Goal: Task Accomplishment & Management: Complete application form

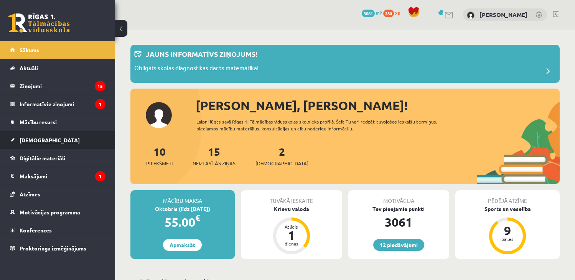
click at [45, 141] on link "[DEMOGRAPHIC_DATA]" at bounding box center [57, 140] width 95 height 18
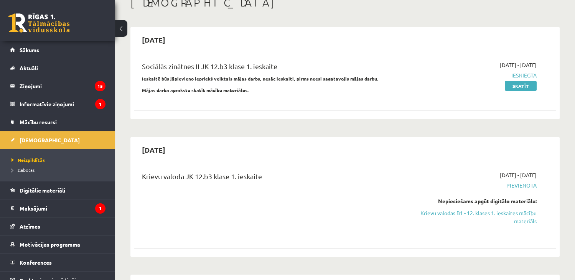
scroll to position [81, 0]
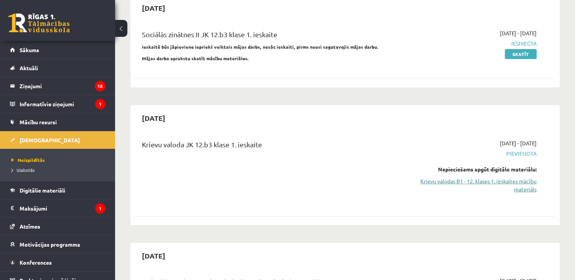
click at [490, 179] on link "Krievu valodas B1 - 12. klases 1. ieskaites mācību materiāls" at bounding box center [475, 185] width 124 height 16
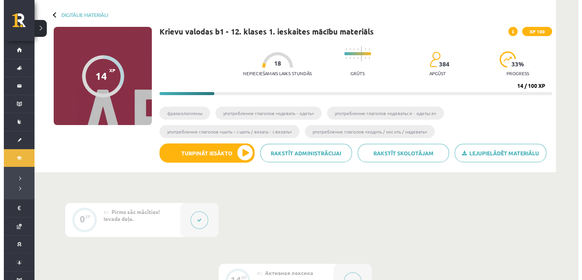
scroll to position [47, 0]
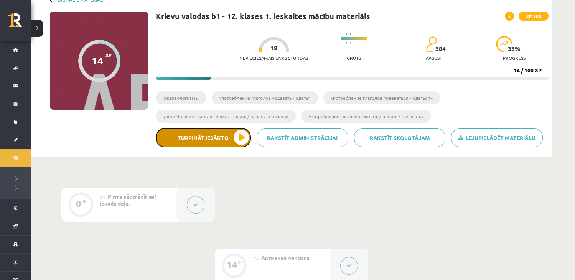
click at [243, 135] on button "Turpināt iesākto" at bounding box center [203, 137] width 95 height 19
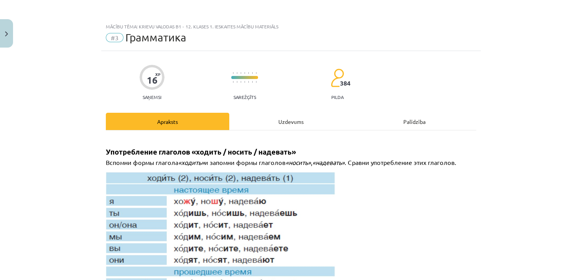
click at [274, 126] on div "Uzdevums" at bounding box center [290, 121] width 123 height 17
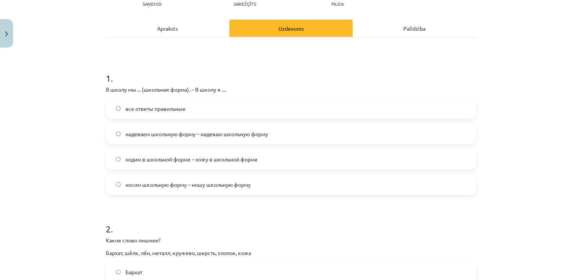
scroll to position [94, 0]
click at [263, 133] on span "надеваем школьную форму – надеваю школьную форму" at bounding box center [196, 134] width 143 height 8
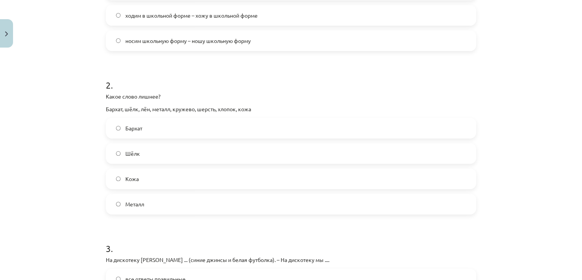
scroll to position [242, 0]
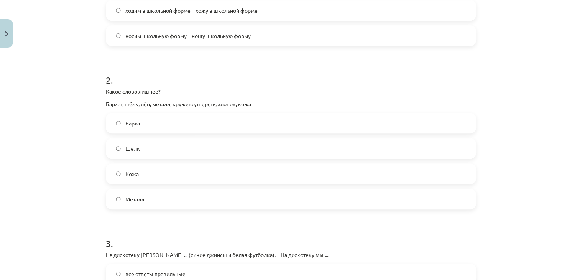
click at [245, 198] on label "Металл" at bounding box center [291, 198] width 369 height 19
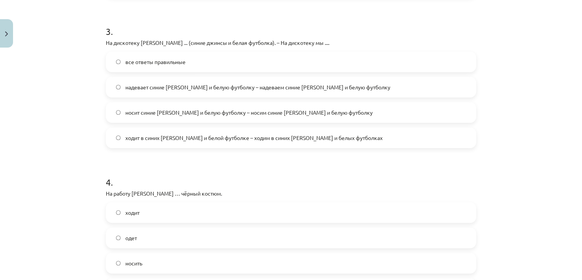
scroll to position [436, 0]
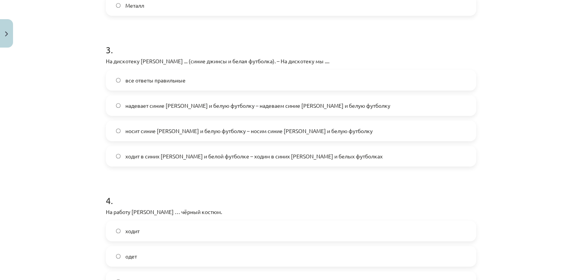
click at [247, 102] on span "надевает синие [PERSON_NAME] и белую футболку – надеваем синие [PERSON_NAME] и …" at bounding box center [257, 106] width 265 height 8
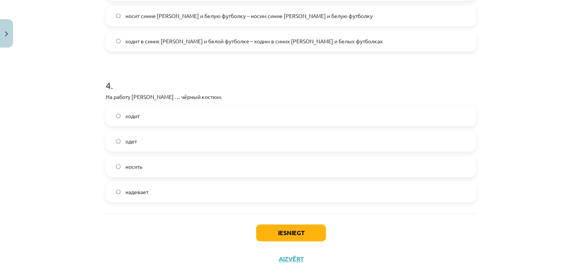
scroll to position [554, 0]
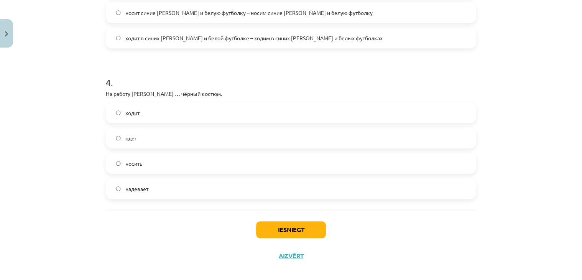
click at [228, 188] on label "надевает" at bounding box center [291, 188] width 369 height 19
click at [301, 231] on button "Iesniegt" at bounding box center [291, 229] width 70 height 17
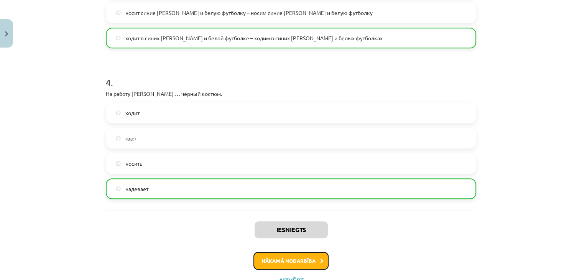
click at [298, 257] on button "Nākamā nodarbība" at bounding box center [290, 261] width 75 height 18
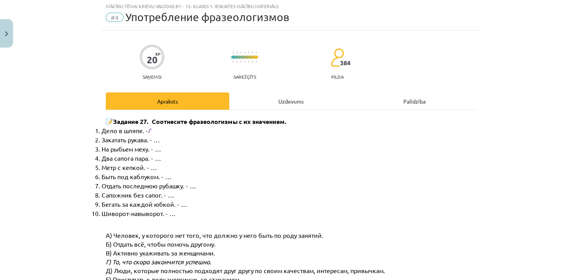
scroll to position [19, 0]
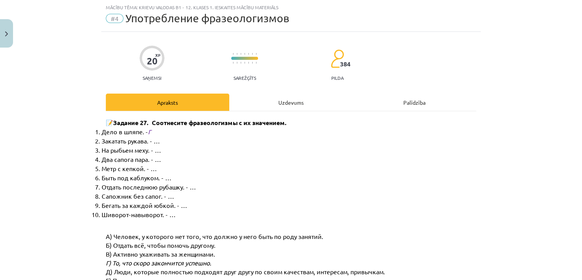
click at [259, 107] on div "Uzdevums" at bounding box center [290, 102] width 123 height 17
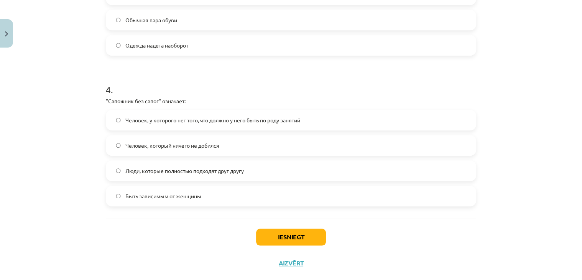
scroll to position [546, 0]
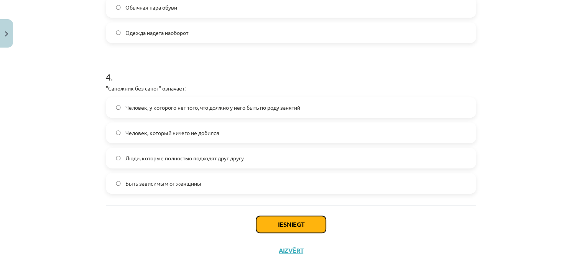
click at [284, 222] on button "Iesniegt" at bounding box center [291, 224] width 70 height 17
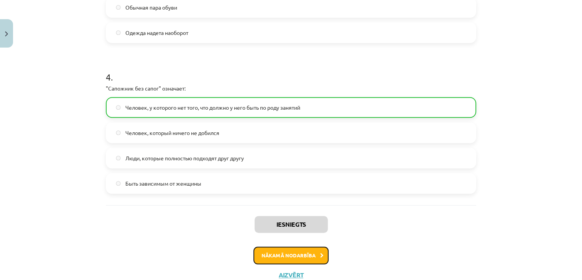
click at [284, 258] on button "Nākamā nodarbība" at bounding box center [290, 256] width 75 height 18
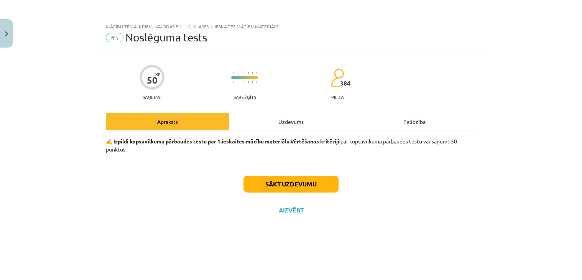
click at [290, 121] on div "Uzdevums" at bounding box center [290, 121] width 123 height 17
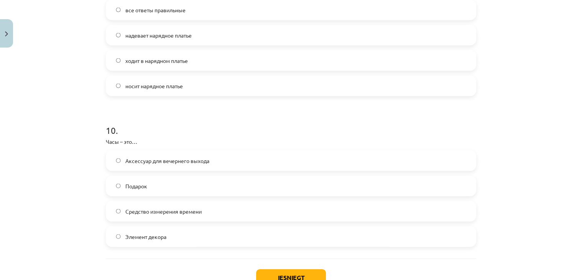
scroll to position [1414, 0]
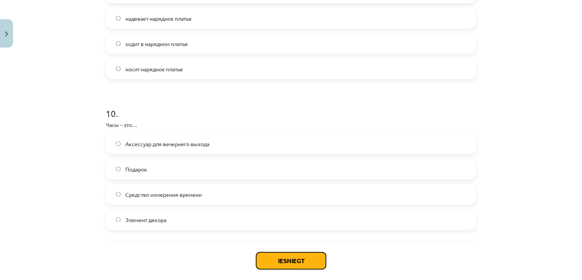
click at [288, 260] on button "Iesniegt" at bounding box center [291, 260] width 70 height 17
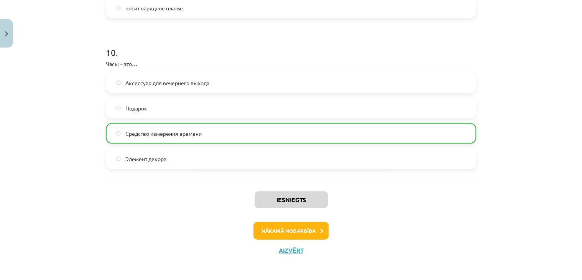
scroll to position [1477, 0]
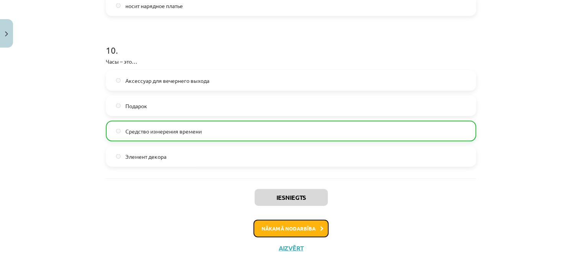
click at [282, 227] on button "Nākamā nodarbība" at bounding box center [290, 229] width 75 height 18
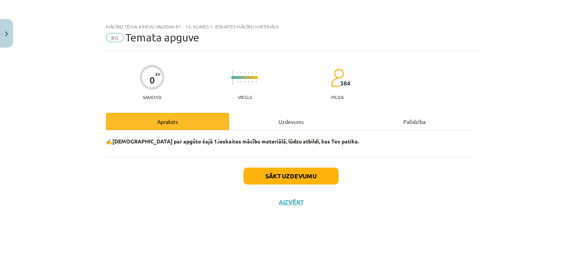
scroll to position [0, 0]
click at [286, 121] on div "Uzdevums" at bounding box center [290, 121] width 123 height 17
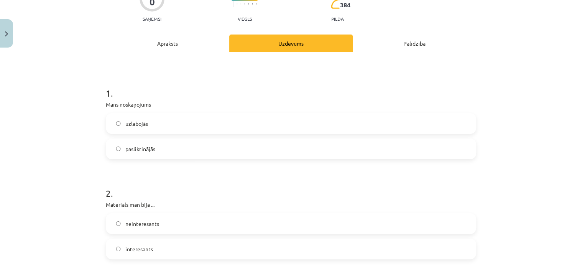
scroll to position [85, 0]
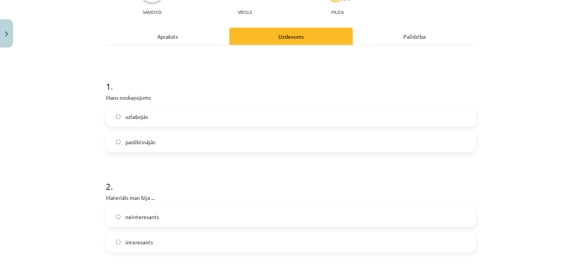
click at [368, 114] on label "uzlabojās" at bounding box center [291, 116] width 369 height 19
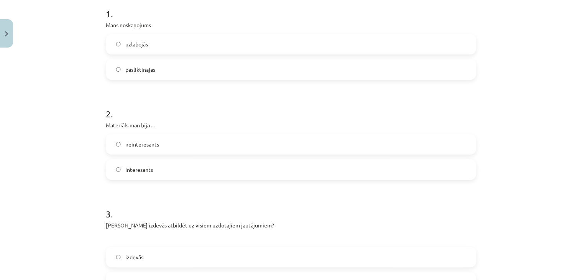
scroll to position [159, 0]
click at [269, 161] on label "interesants" at bounding box center [291, 168] width 369 height 19
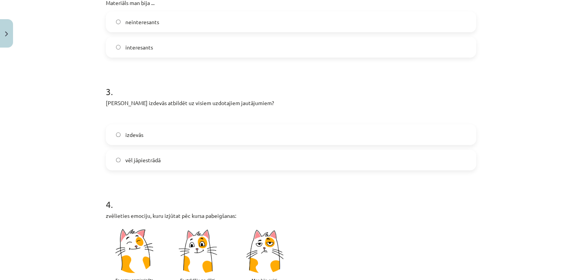
scroll to position [280, 0]
click at [263, 141] on label "izdevās" at bounding box center [291, 134] width 369 height 19
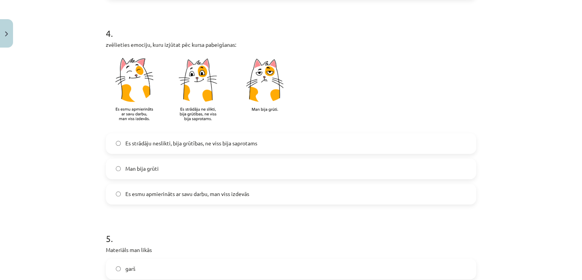
scroll to position [483, 0]
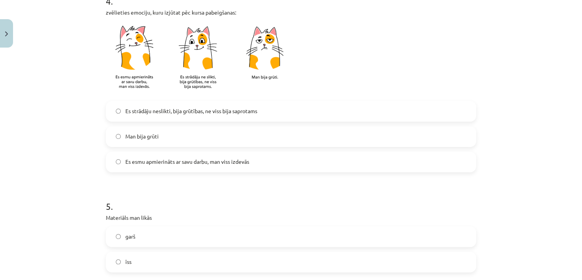
click at [260, 157] on label "Es esmu apmierināts ar savu darbu, man viss izdevās" at bounding box center [291, 161] width 369 height 19
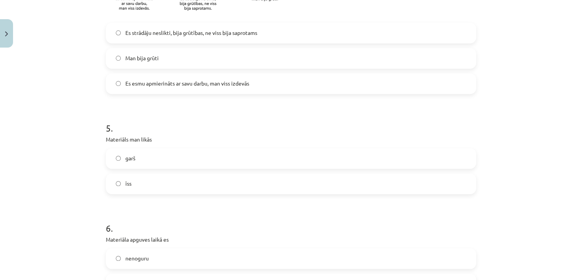
scroll to position [574, 0]
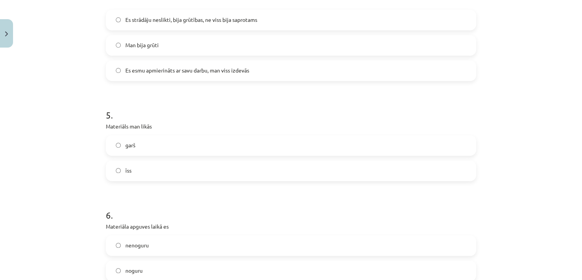
click at [260, 157] on div "garš īss" at bounding box center [291, 158] width 370 height 46
click at [261, 169] on label "īss" at bounding box center [291, 170] width 369 height 19
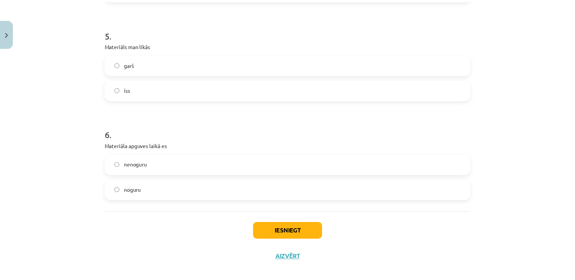
scroll to position [664, 0]
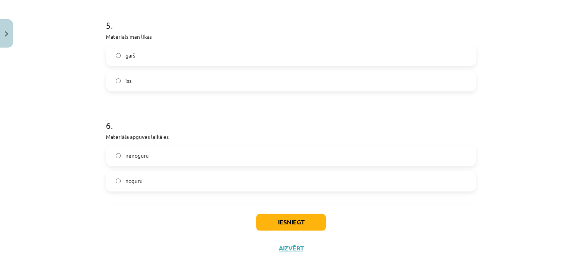
click at [260, 150] on label "nenoguru" at bounding box center [291, 155] width 369 height 19
click at [277, 223] on button "Iesniegt" at bounding box center [291, 222] width 70 height 17
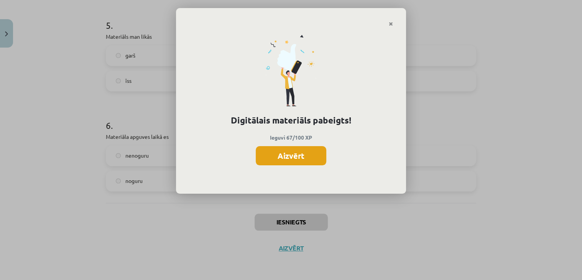
click at [296, 151] on button "Aizvērt" at bounding box center [291, 155] width 71 height 19
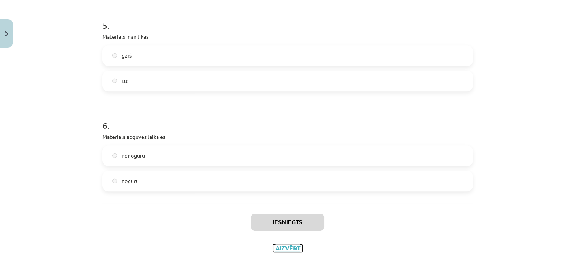
click at [281, 245] on button "Aizvērt" at bounding box center [287, 248] width 29 height 8
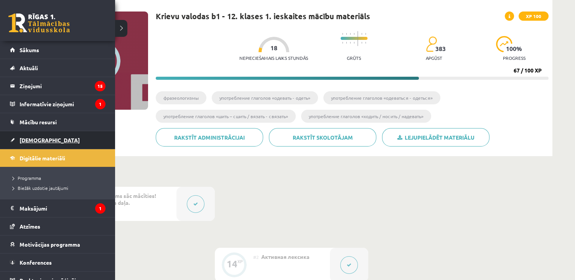
click at [30, 142] on span "[DEMOGRAPHIC_DATA]" at bounding box center [50, 139] width 60 height 7
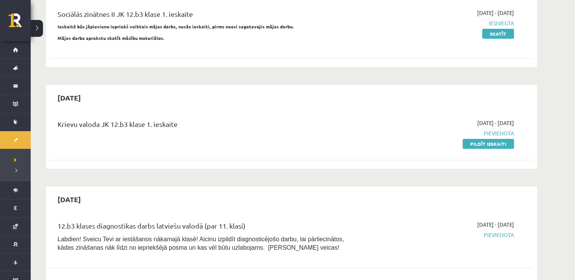
scroll to position [105, 0]
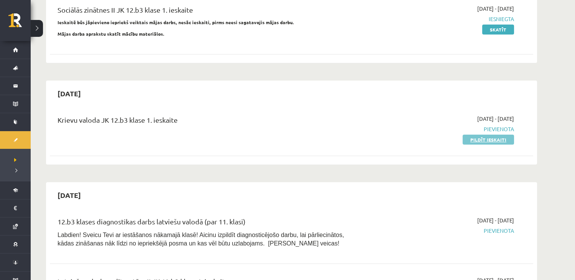
click at [485, 139] on link "Pildīt ieskaiti" at bounding box center [487, 140] width 51 height 10
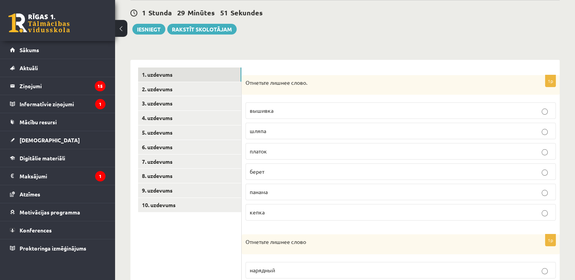
scroll to position [69, 0]
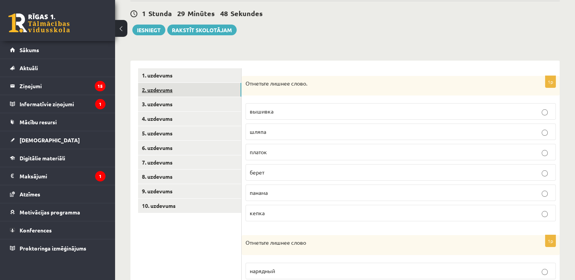
click at [160, 95] on link "2. uzdevums" at bounding box center [189, 90] width 103 height 14
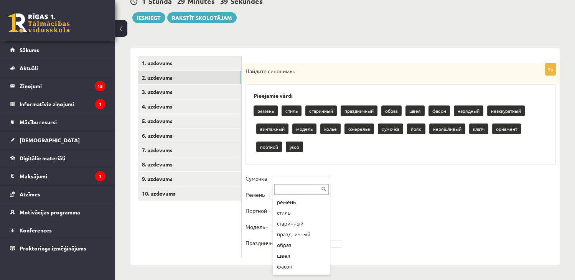
scroll to position [0, 0]
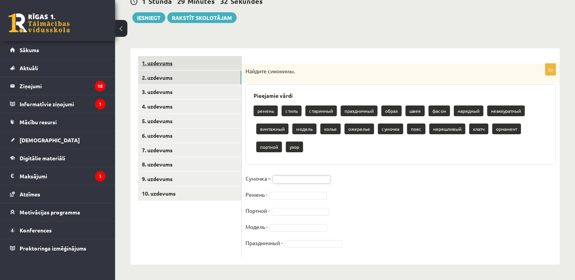
click at [160, 59] on link "1. uzdevums" at bounding box center [189, 63] width 103 height 14
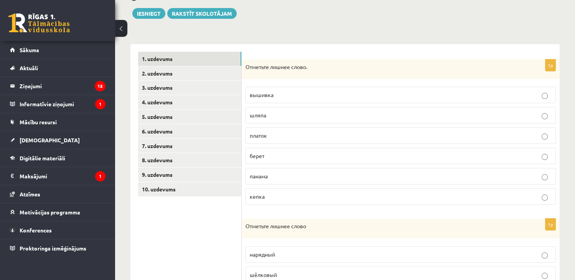
scroll to position [84, 0]
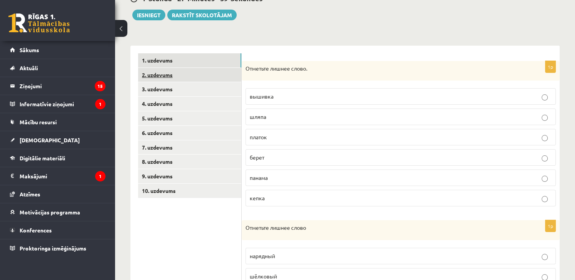
click at [179, 71] on link "2. uzdevums" at bounding box center [189, 75] width 103 height 14
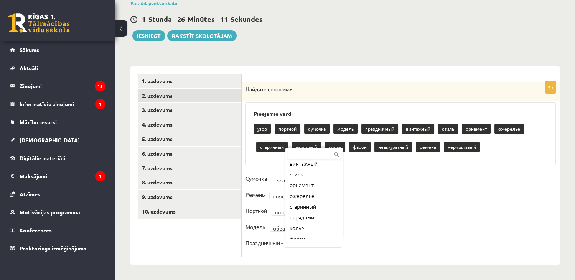
scroll to position [85, 0]
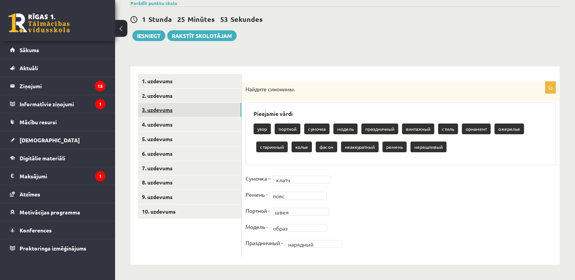
click at [191, 105] on link "3. uzdevums" at bounding box center [189, 110] width 103 height 14
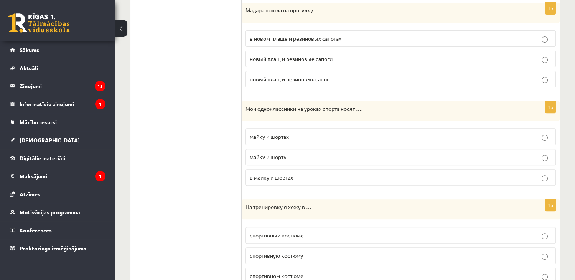
scroll to position [541, 0]
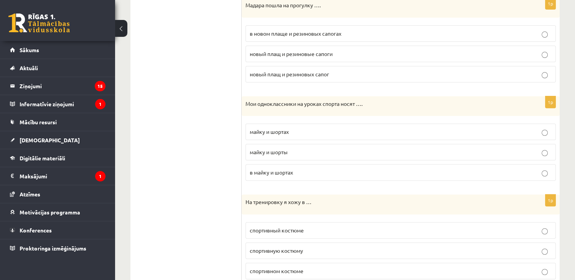
click at [544, 151] on p "майку и шорты" at bounding box center [401, 152] width 302 height 8
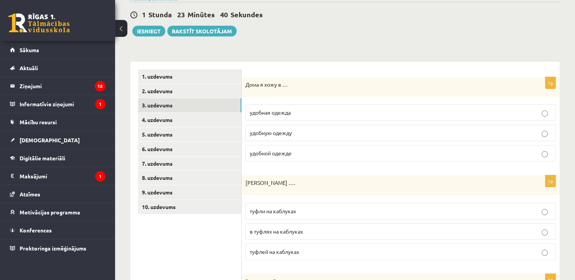
scroll to position [66, 0]
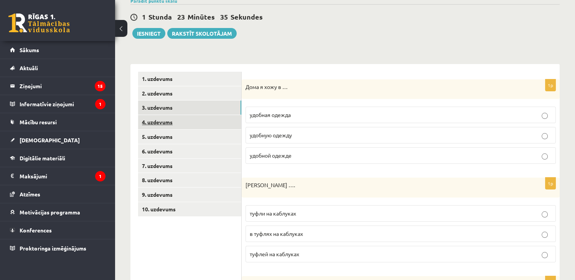
click at [171, 122] on link "4. uzdevums" at bounding box center [189, 122] width 103 height 14
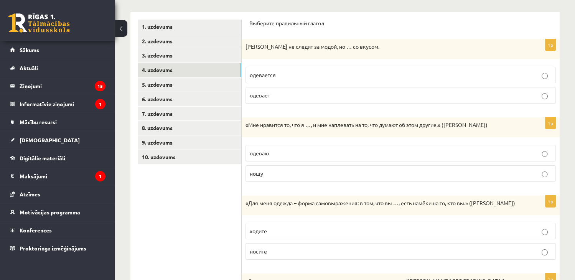
scroll to position [113, 0]
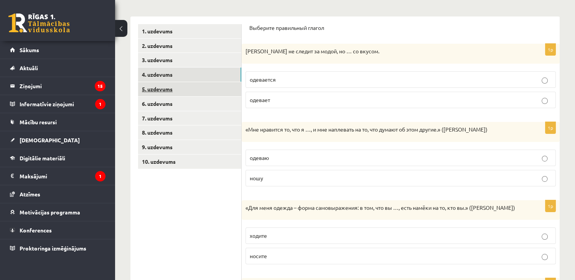
click at [200, 85] on link "5. uzdevums" at bounding box center [189, 89] width 103 height 14
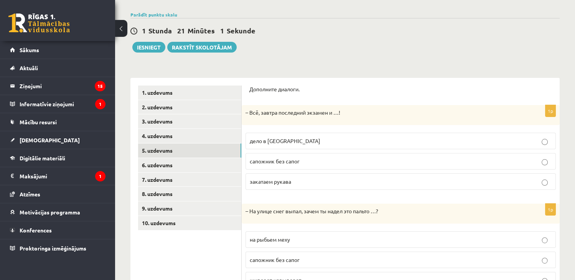
scroll to position [35, 0]
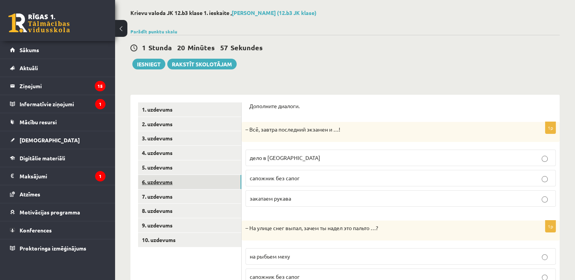
click at [197, 183] on link "6. uzdevums" at bounding box center [189, 182] width 103 height 14
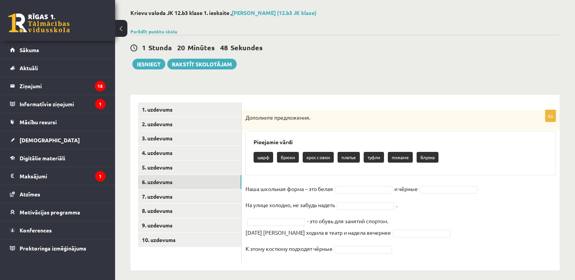
click at [378, 183] on fieldset "Наша школьная форма – это белая и чёрные На улице холодно, не забудь надеть . -…" at bounding box center [400, 221] width 310 height 76
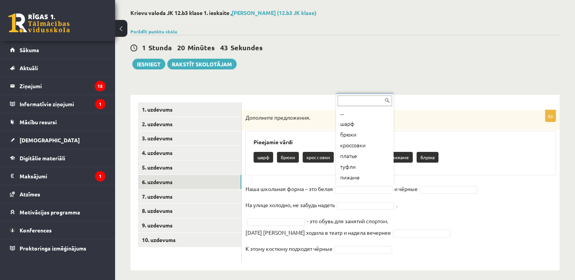
scroll to position [9, 0]
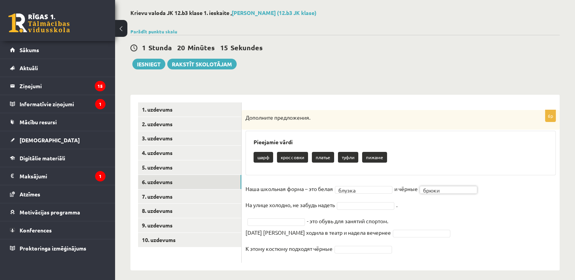
click at [343, 201] on fieldset "Наша школьная форма – это белая блузка ****** и чёрные брюки ***** На улице хол…" at bounding box center [400, 221] width 310 height 76
click at [253, 217] on fieldset "Наша школьная форма – это белая блузка ****** и чёрные брюки ***** На улице хол…" at bounding box center [400, 221] width 310 height 76
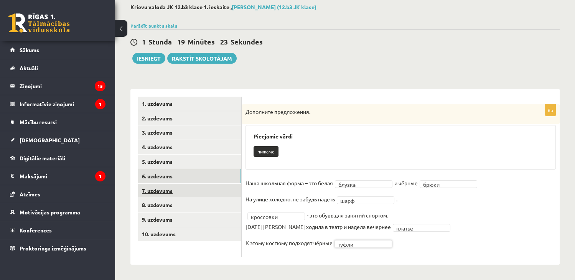
click at [152, 189] on link "7. uzdevums" at bounding box center [189, 191] width 103 height 14
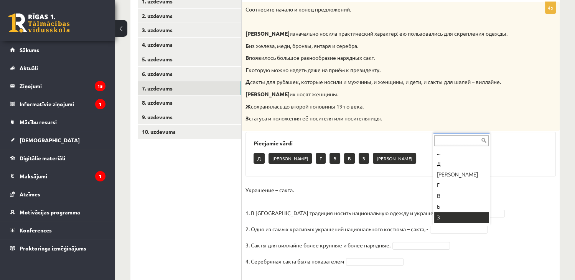
scroll to position [9, 0]
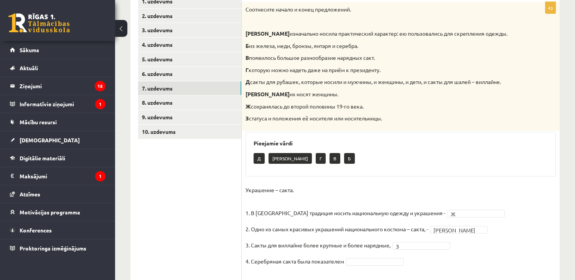
drag, startPoint x: 412, startPoint y: 240, endPoint x: 471, endPoint y: 256, distance: 61.1
click at [471, 256] on fieldset "Украшение – сакта. 1. В Латвии традиция носить национальную одежду и украшения …" at bounding box center [400, 233] width 310 height 99
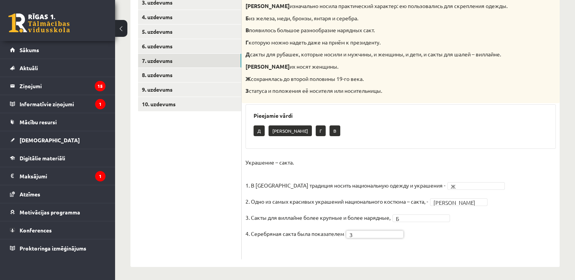
scroll to position [173, 0]
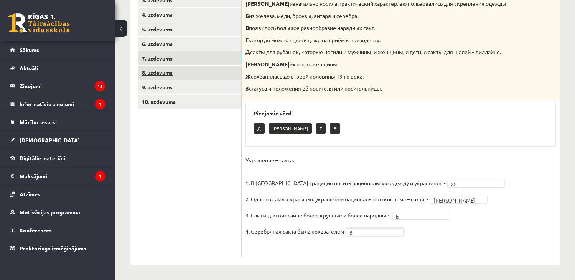
click at [167, 72] on link "8. uzdevums" at bounding box center [189, 73] width 103 height 14
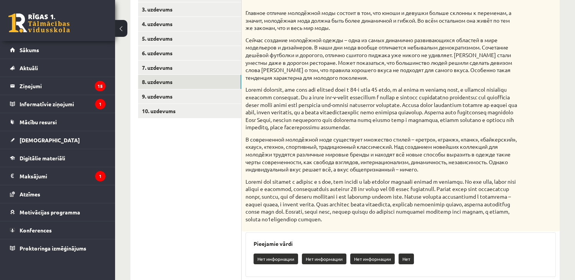
scroll to position [155, 0]
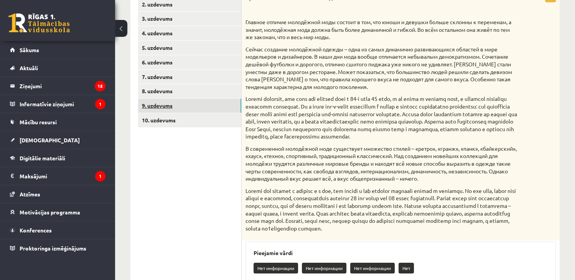
click at [193, 105] on link "9. uzdevums" at bounding box center [189, 106] width 103 height 14
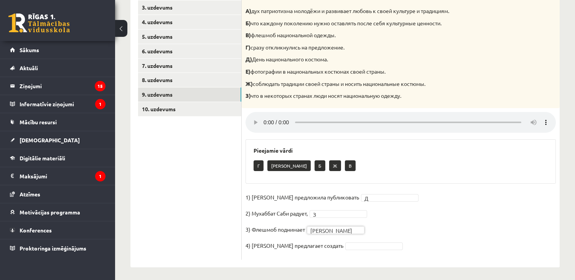
scroll to position [169, 0]
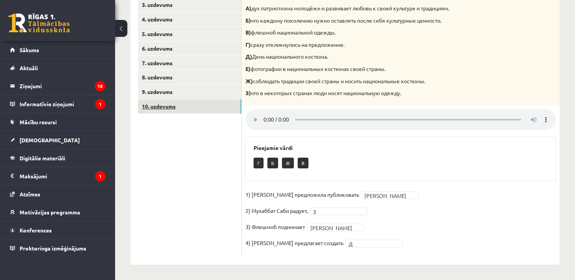
click at [170, 106] on link "10. uzdevums" at bounding box center [189, 106] width 103 height 14
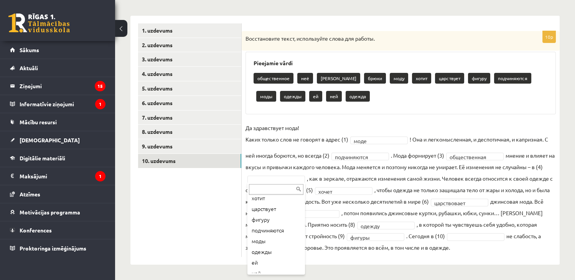
scroll to position [84, 0]
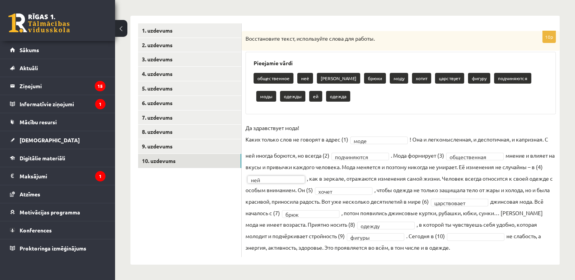
click at [487, 232] on fieldset "**********" at bounding box center [400, 187] width 310 height 131
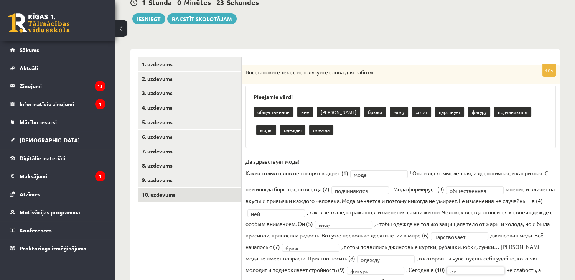
scroll to position [63, 0]
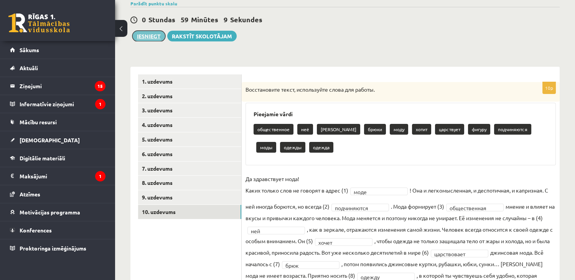
click at [146, 36] on button "Iesniegt" at bounding box center [148, 36] width 33 height 11
